Goal: Transaction & Acquisition: Obtain resource

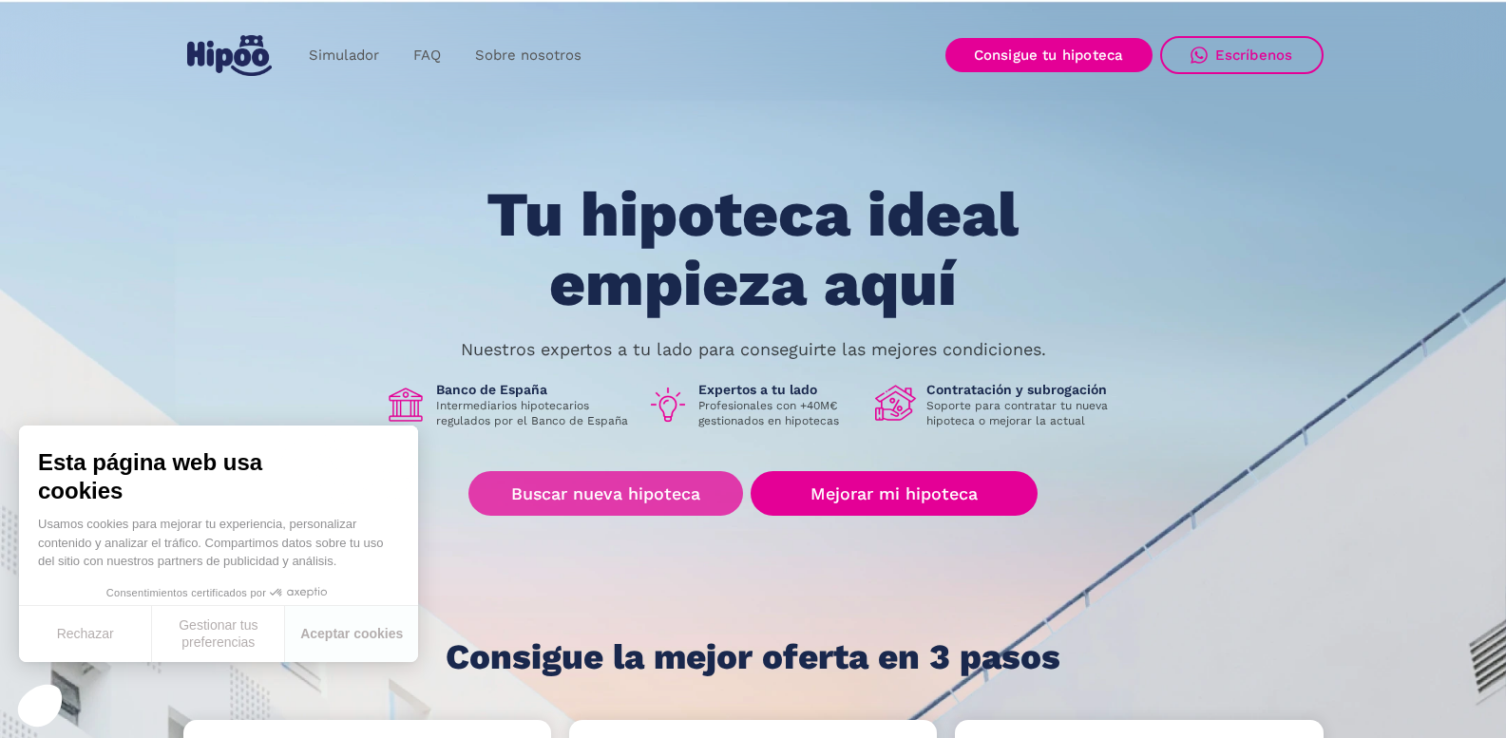
click at [637, 484] on link "Buscar nueva hipoteca" at bounding box center [605, 493] width 275 height 45
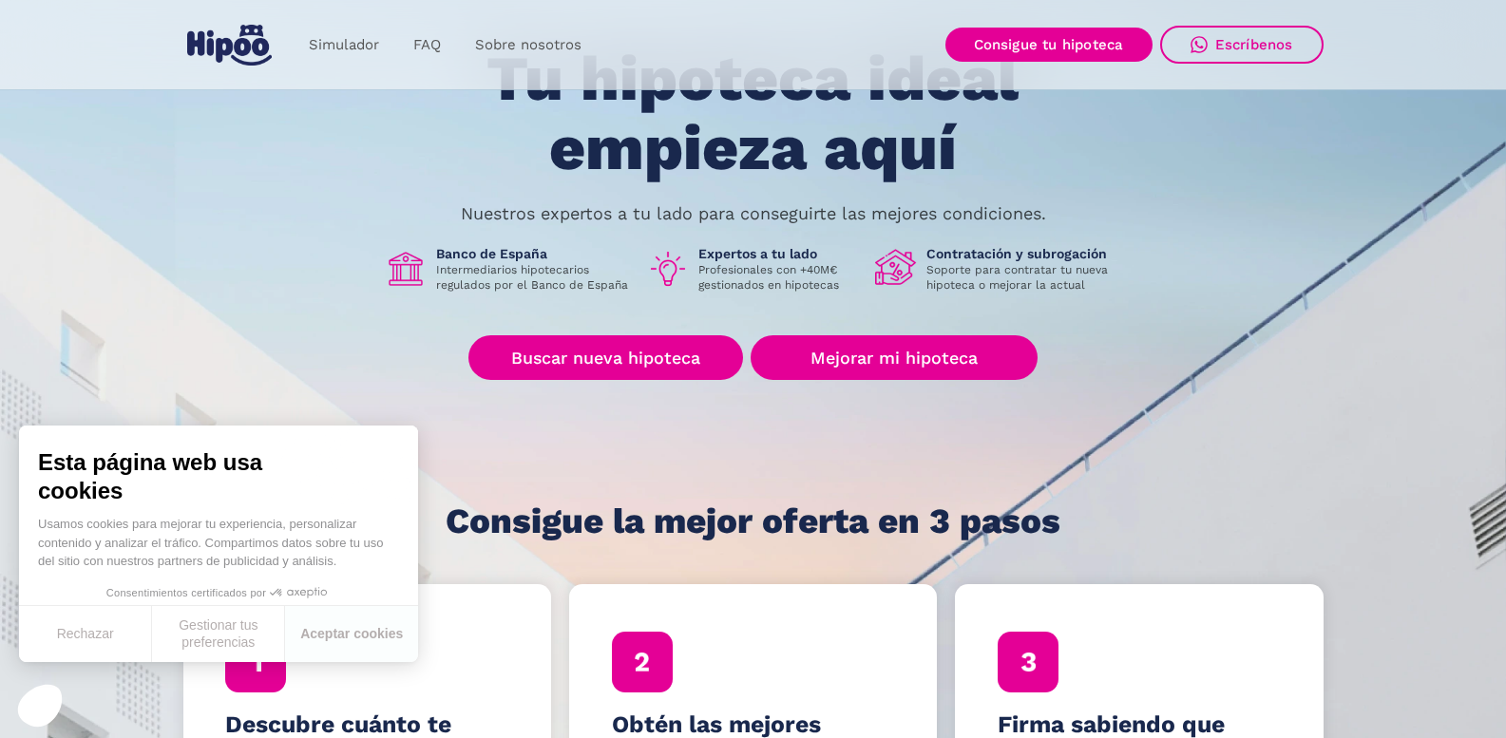
scroll to position [114, 0]
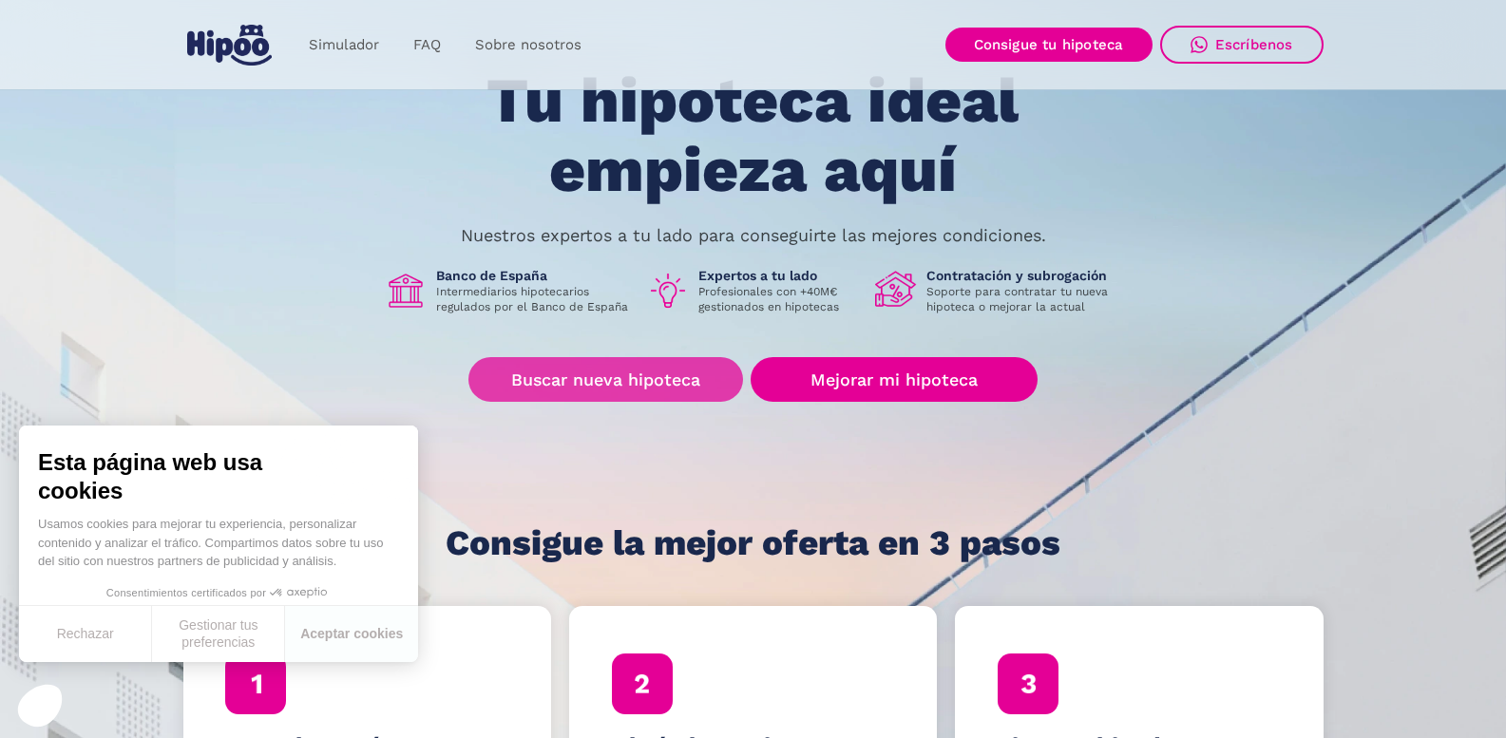
click at [602, 370] on link "Buscar nueva hipoteca" at bounding box center [605, 379] width 275 height 45
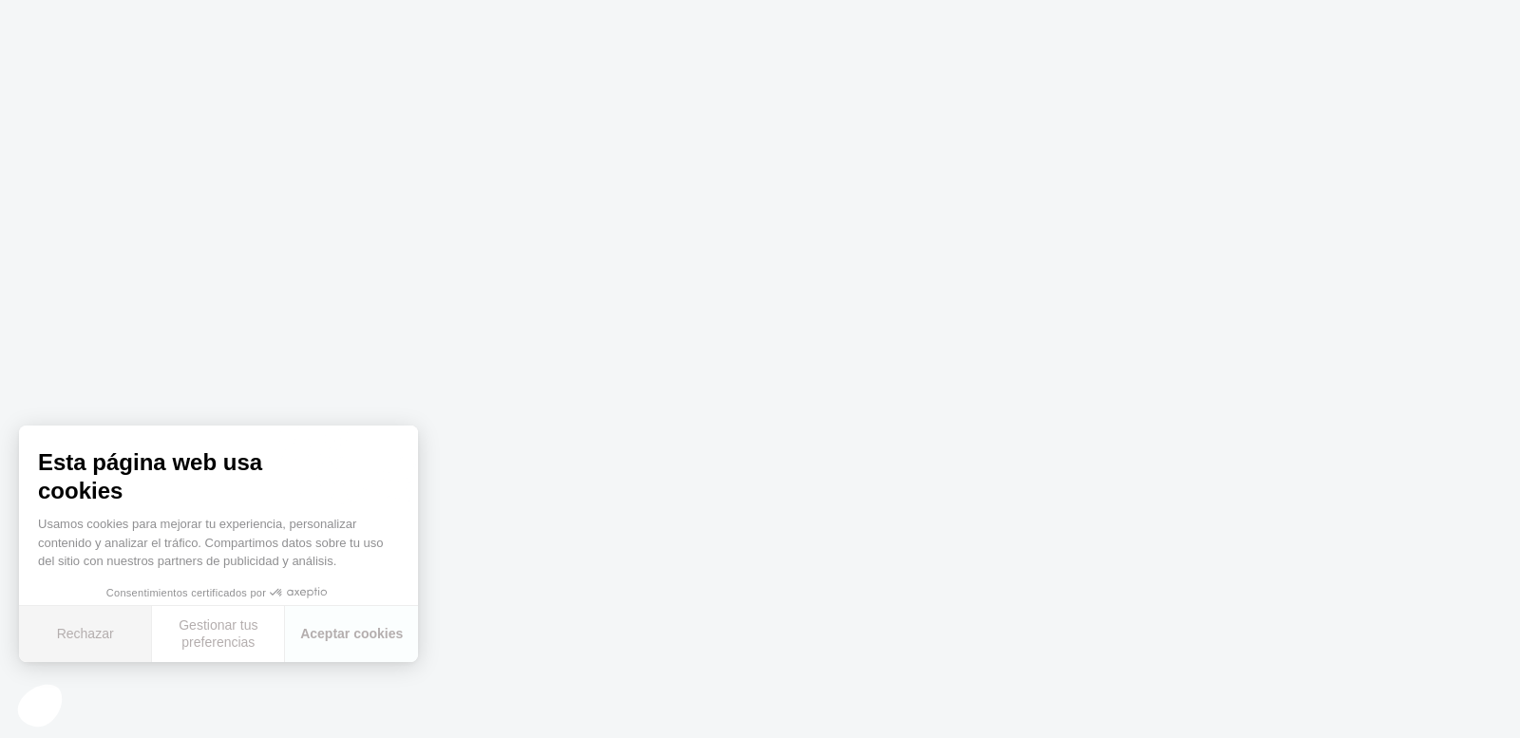
click at [111, 630] on button "Rechazar" at bounding box center [85, 634] width 133 height 56
